Goal: Task Accomplishment & Management: Manage account settings

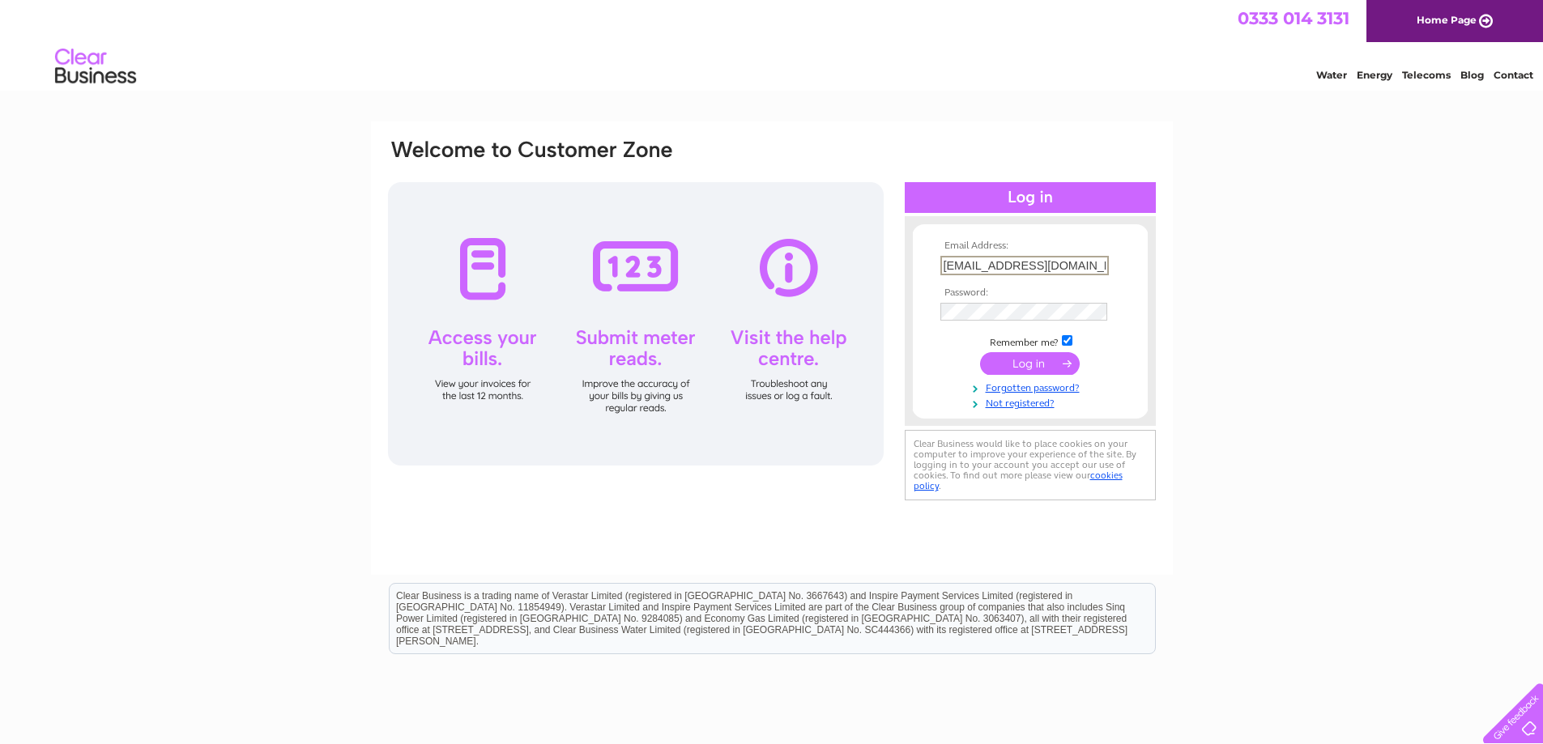
drag, startPoint x: 1043, startPoint y: 262, endPoint x: 671, endPoint y: 238, distance: 372.5
click at [671, 238] on div "Email Address: linchenuk@gmail.com Password:" at bounding box center [771, 321] width 771 height 367
paste input "Lindapan525"
type input "Lindapan525@gmail.com"
click at [714, 317] on div "Email Address: Lindapan525@gmail.com Password:" at bounding box center [771, 321] width 771 height 367
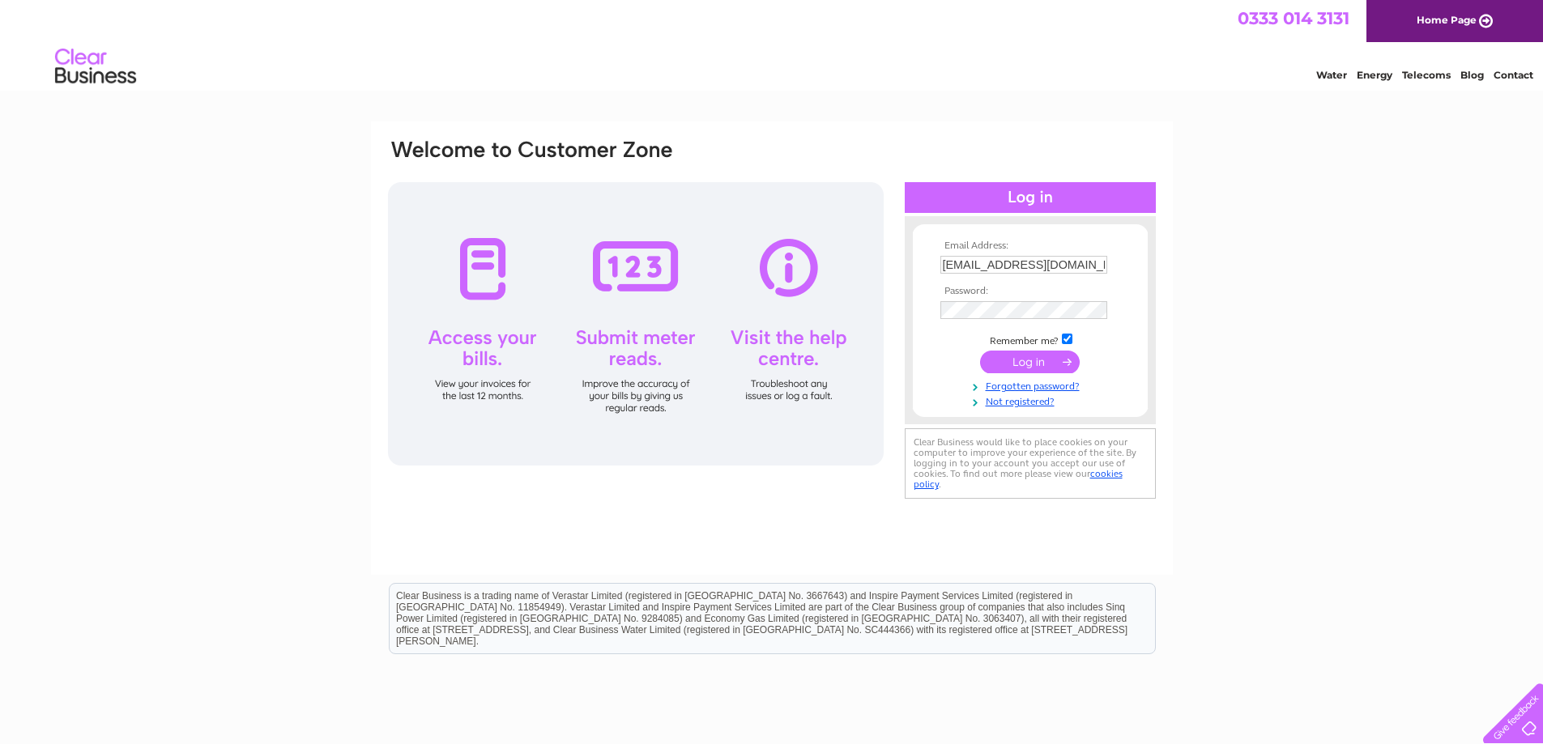
click at [995, 360] on input "submit" at bounding box center [1030, 362] width 100 height 23
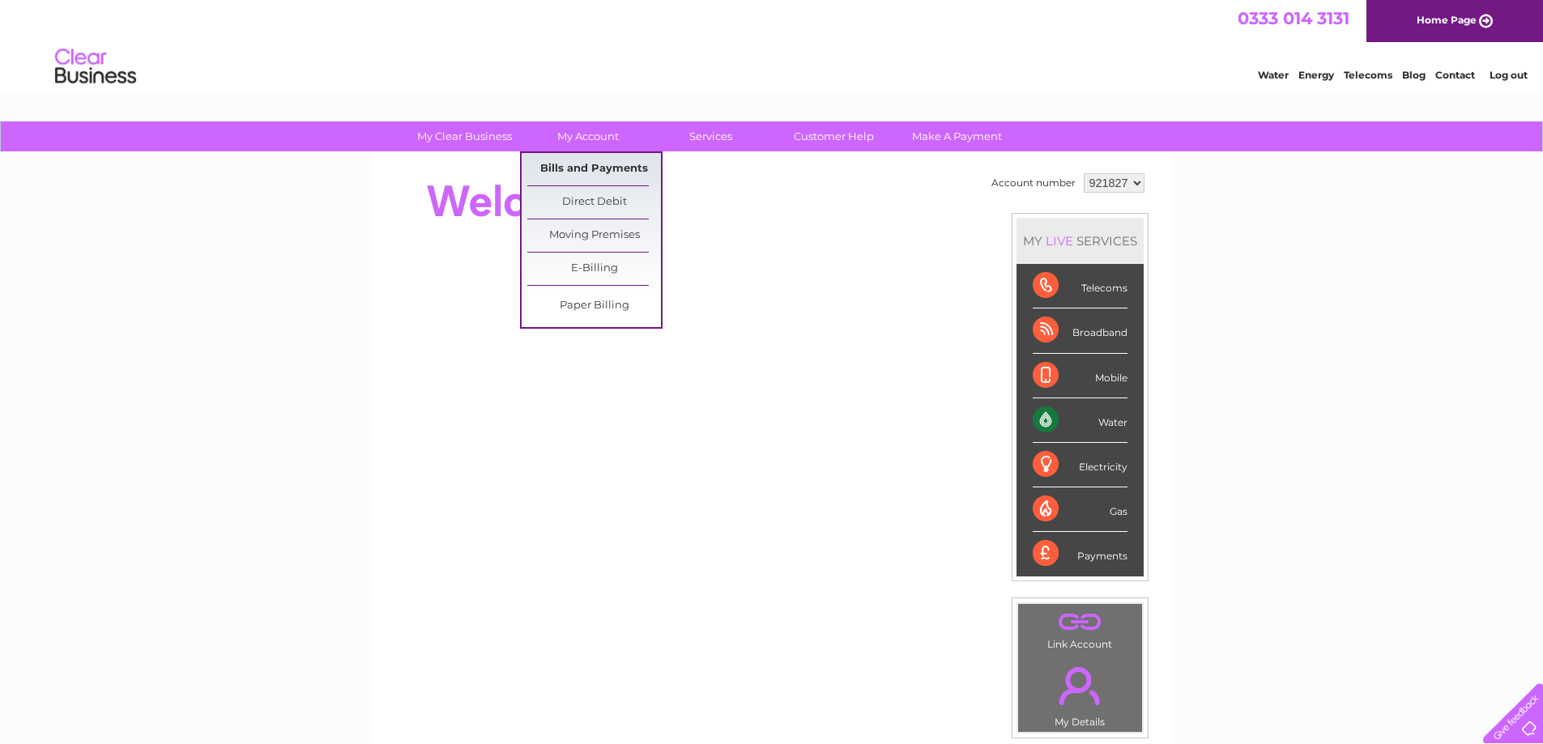
click at [601, 162] on link "Bills and Payments" at bounding box center [594, 169] width 134 height 32
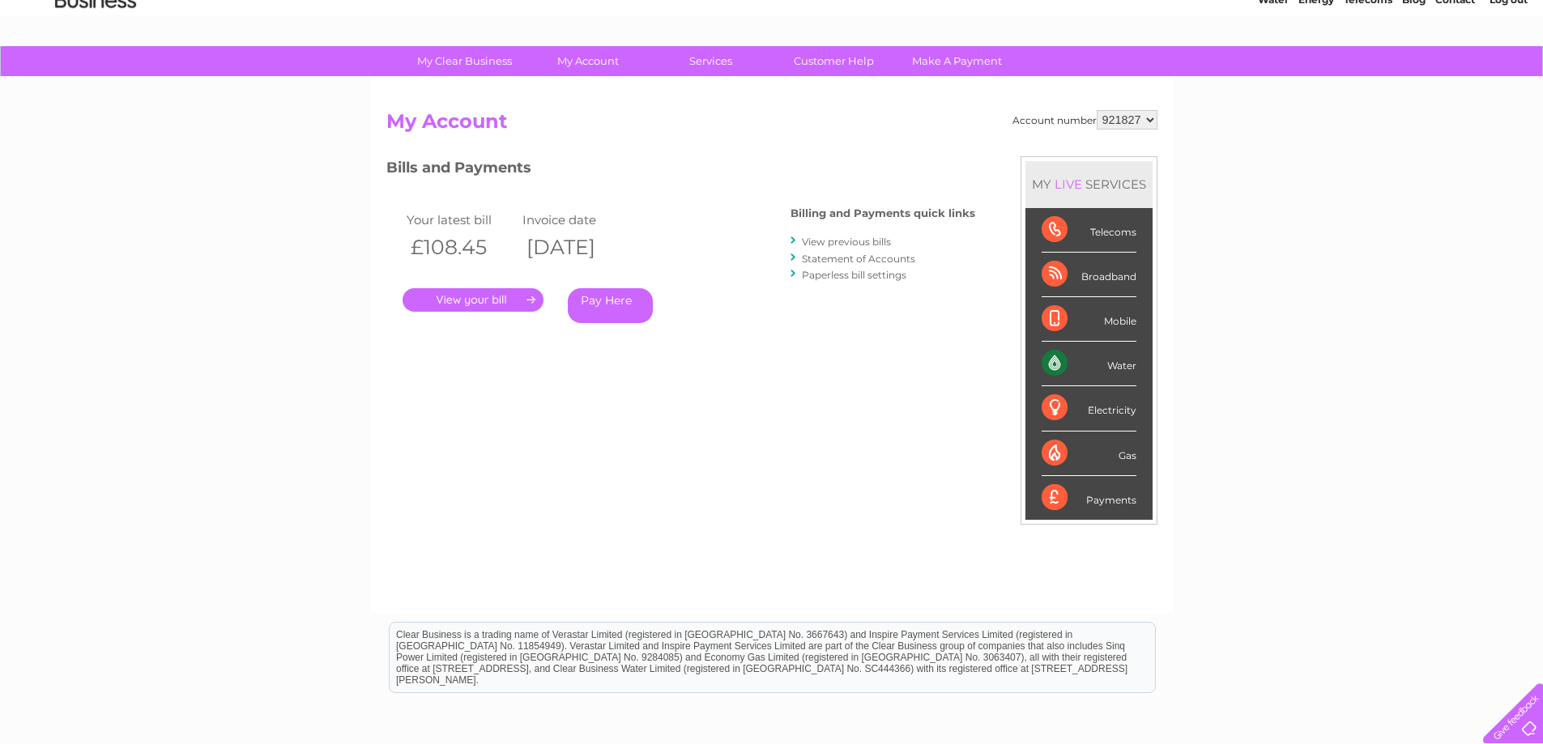
scroll to position [81, 0]
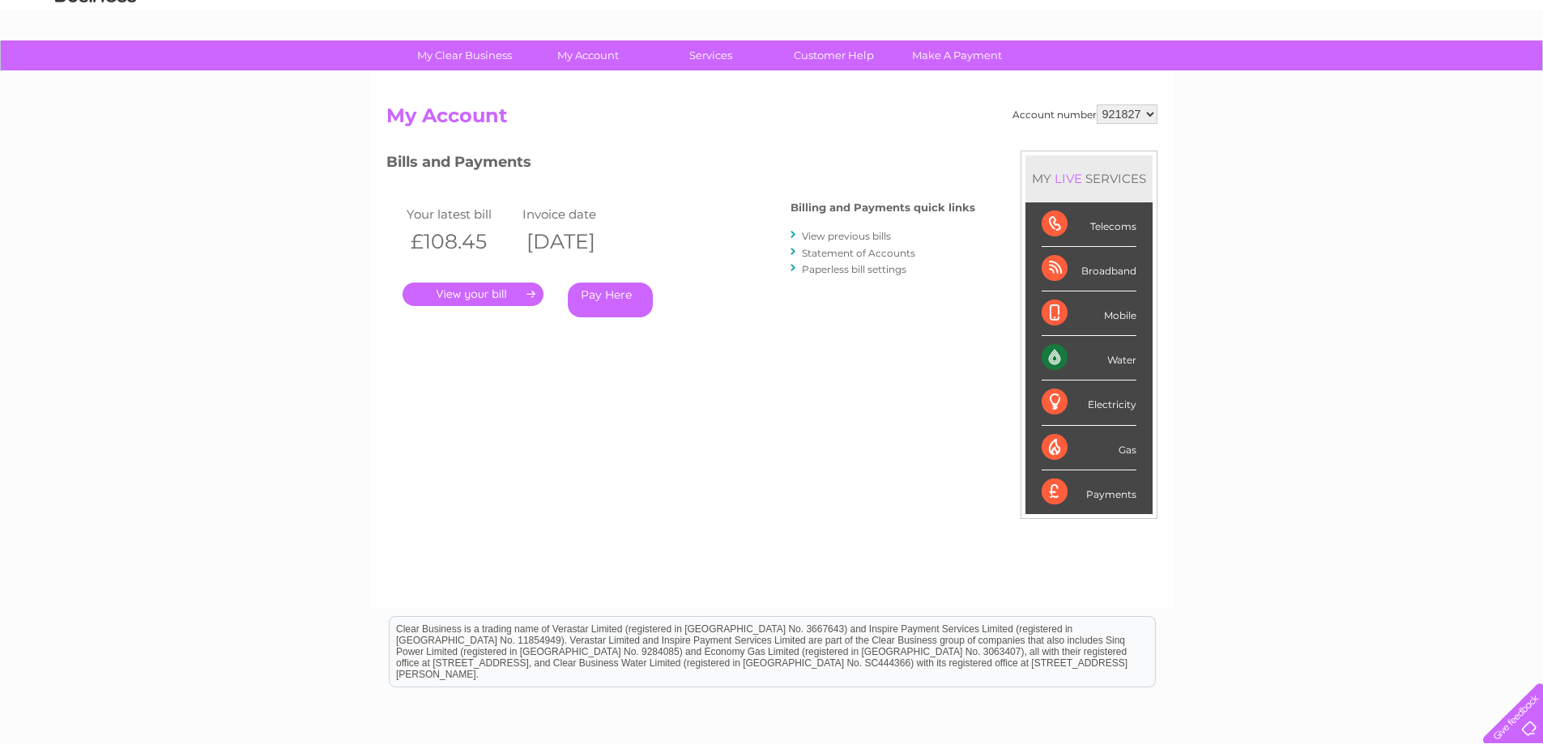
click at [853, 232] on link "View previous bills" at bounding box center [846, 236] width 89 height 12
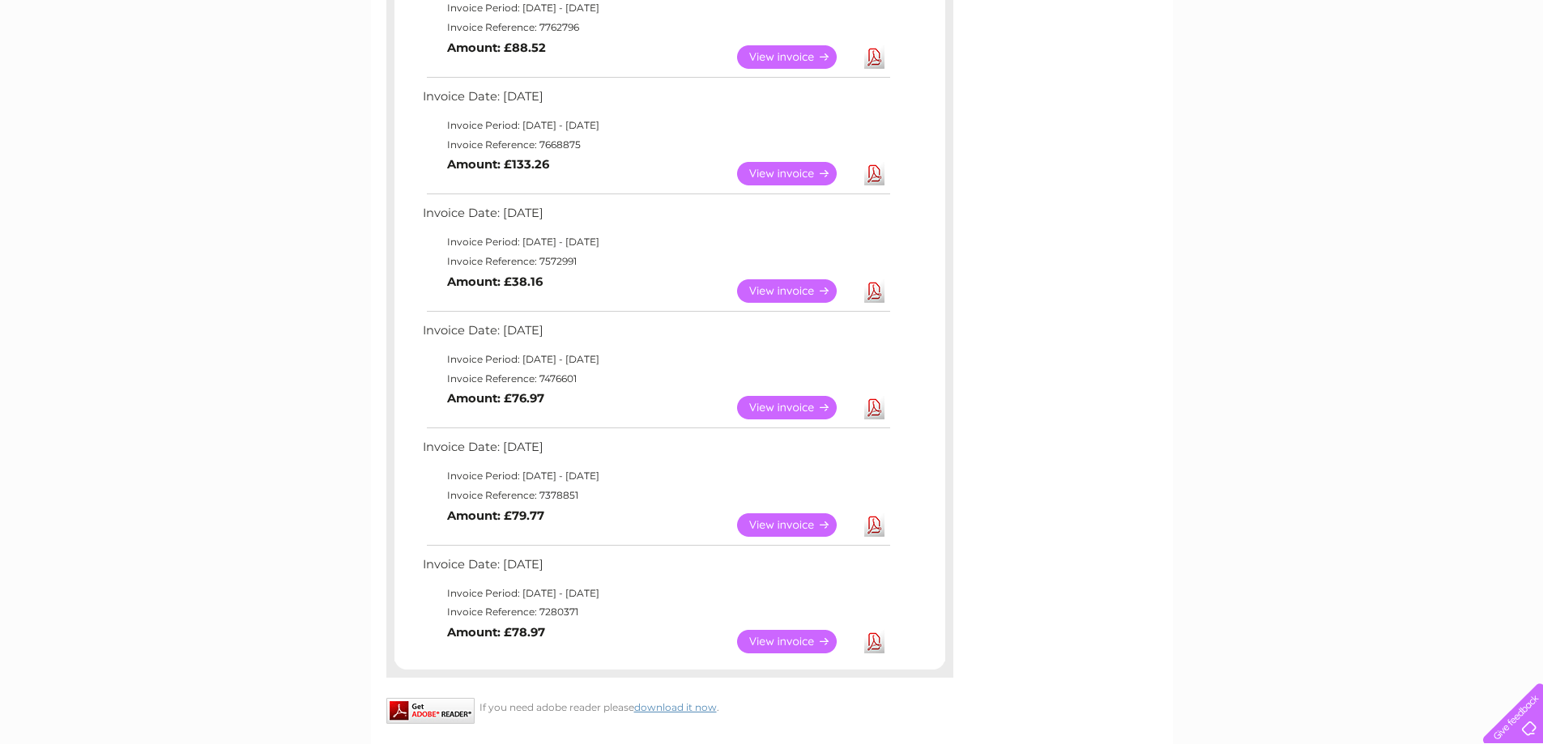
scroll to position [729, 0]
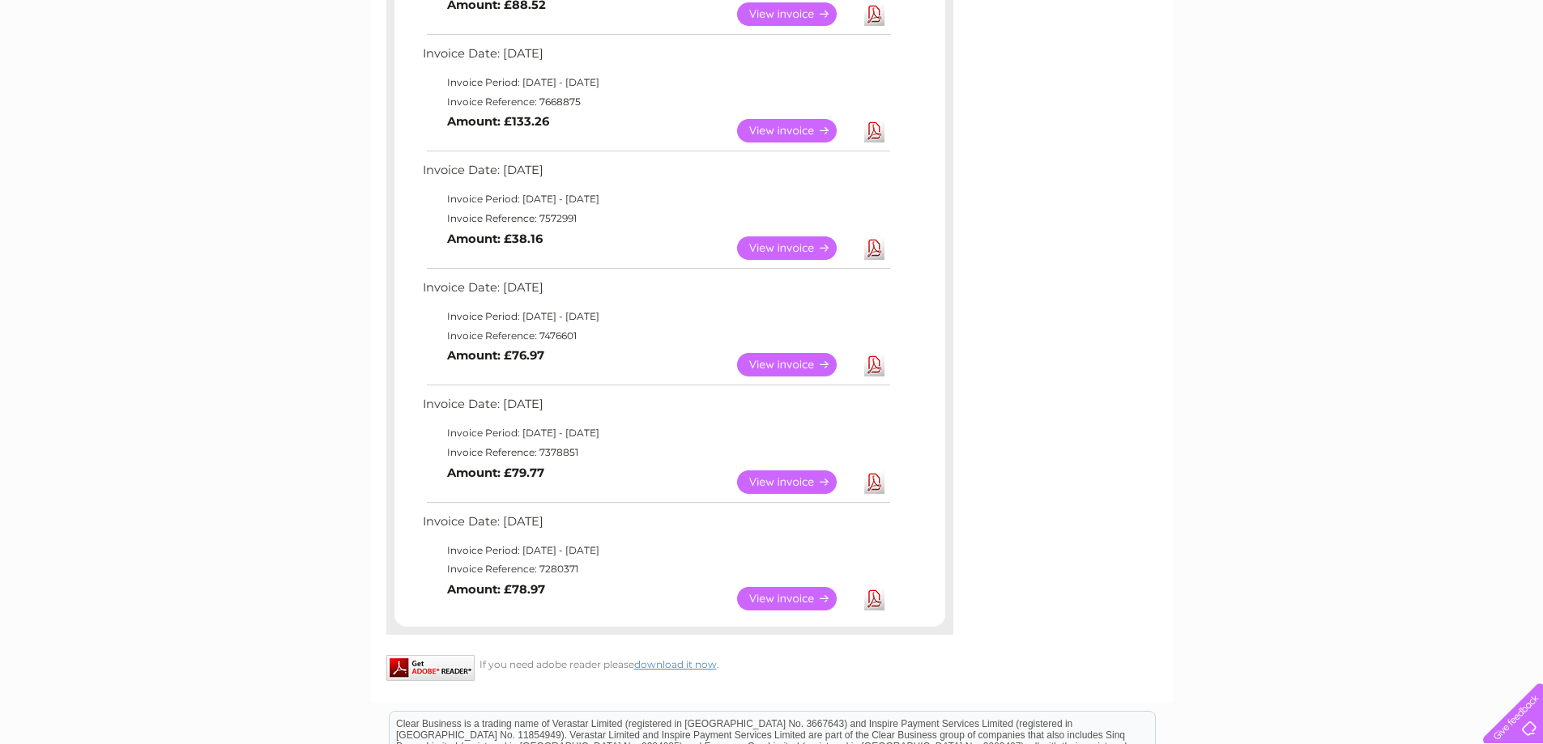
click at [801, 479] on link "View" at bounding box center [796, 482] width 119 height 23
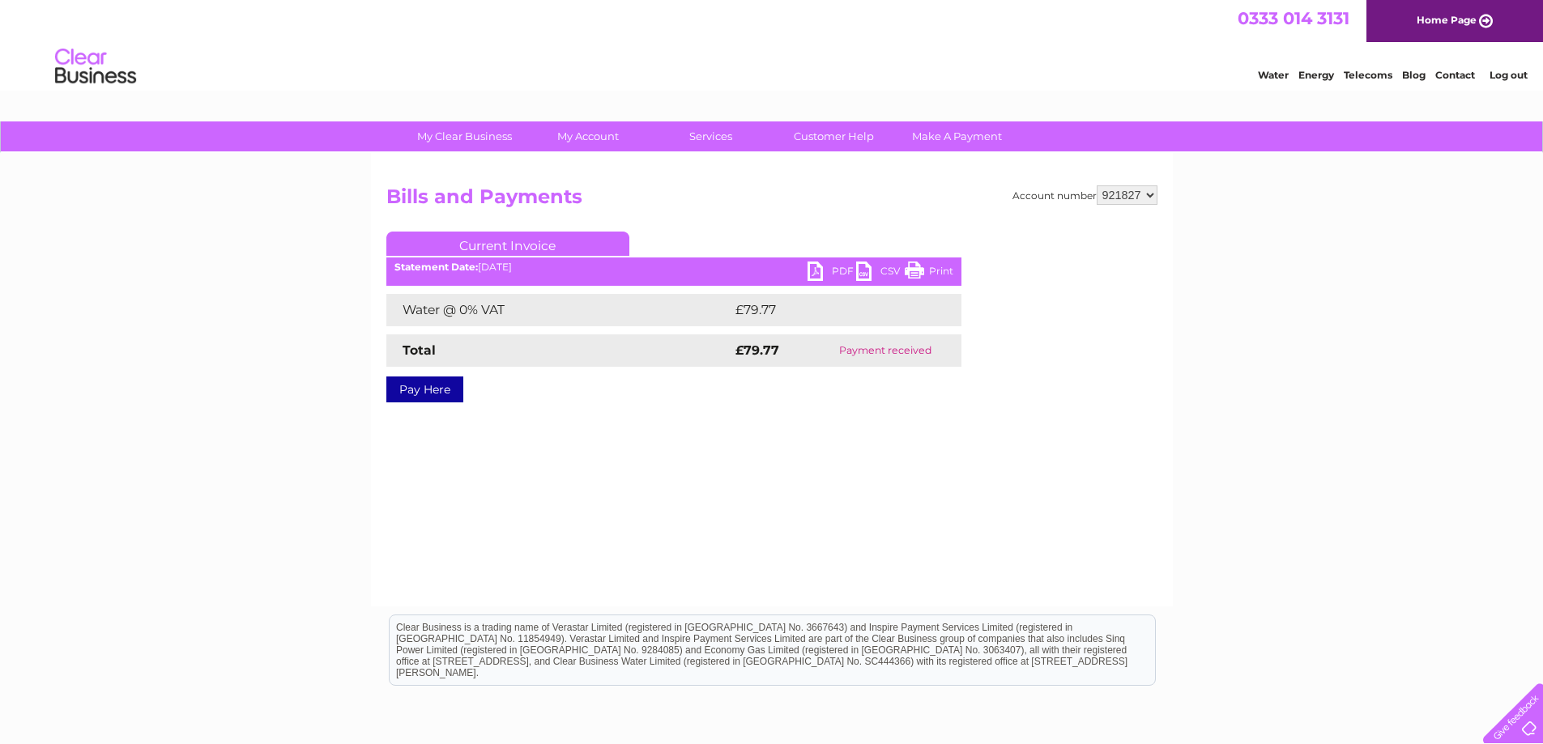
click at [840, 258] on ul "Current Invoice" at bounding box center [673, 247] width 575 height 30
click at [829, 275] on link "PDF" at bounding box center [831, 273] width 49 height 23
